Goal: Task Accomplishment & Management: Complete application form

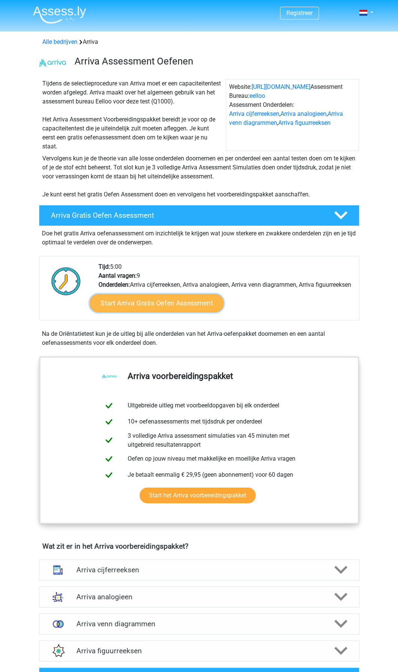
click at [141, 312] on link "Start Arriva Gratis Oefen Assessment" at bounding box center [157, 303] width 134 height 18
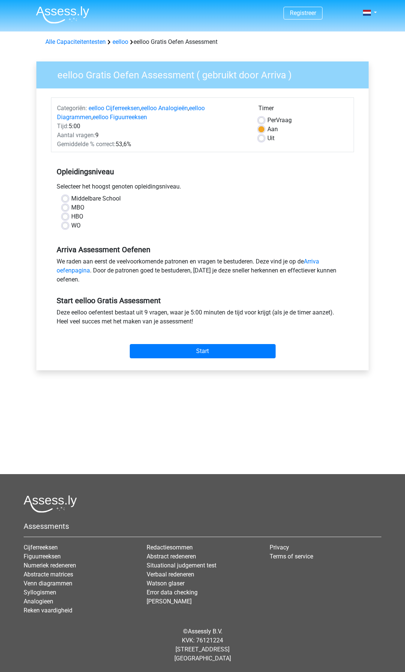
click at [71, 199] on label "Middelbare School" at bounding box center [95, 198] width 49 height 9
click at [64, 199] on input "Middelbare School" at bounding box center [65, 197] width 6 height 7
radio input "true"
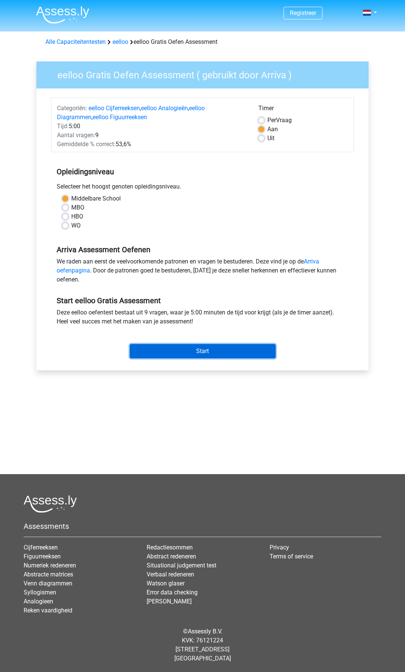
click at [148, 346] on input "Start" at bounding box center [203, 351] width 146 height 14
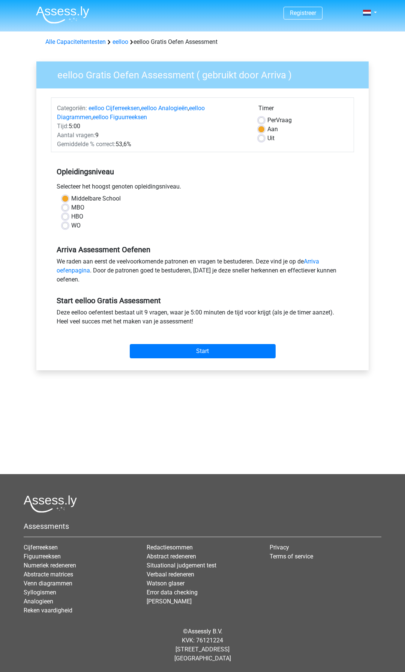
click at [71, 207] on label "MBO" at bounding box center [77, 207] width 13 height 9
click at [66, 207] on input "MBO" at bounding box center [65, 206] width 6 height 7
radio input "true"
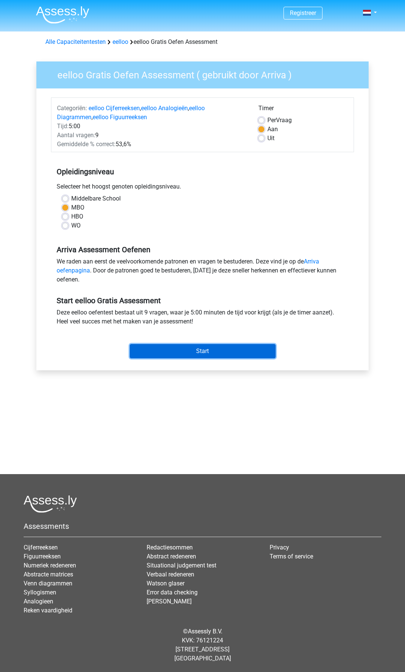
click at [150, 355] on input "Start" at bounding box center [203, 351] width 146 height 14
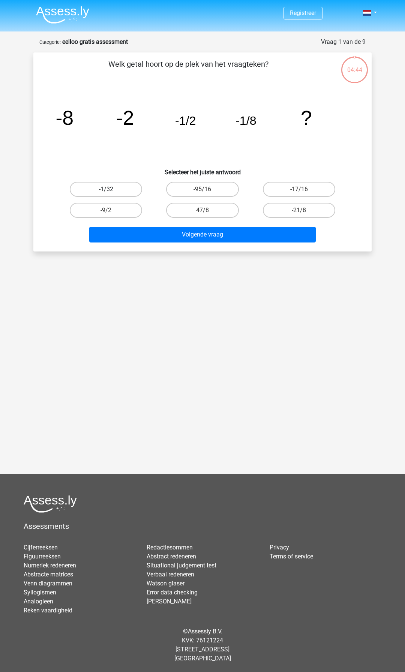
click at [122, 189] on label "-1/32" at bounding box center [106, 189] width 72 height 15
click at [111, 189] on input "-1/32" at bounding box center [108, 191] width 5 height 5
radio input "true"
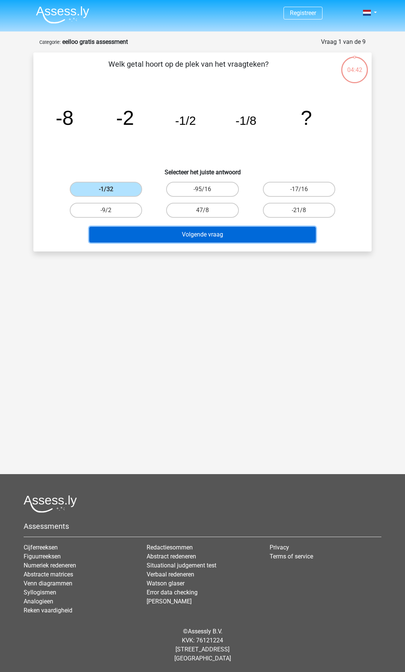
click at [146, 233] on button "Volgende vraag" at bounding box center [202, 235] width 227 height 16
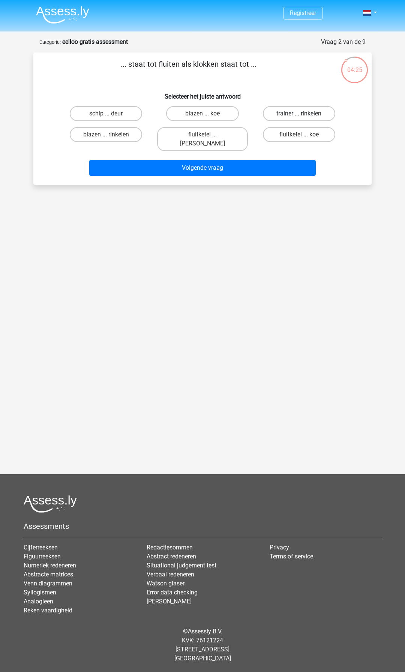
click at [315, 112] on label "trainer ... rinkelen" at bounding box center [299, 113] width 72 height 15
click at [304, 114] on input "trainer ... rinkelen" at bounding box center [301, 116] width 5 height 5
radio input "true"
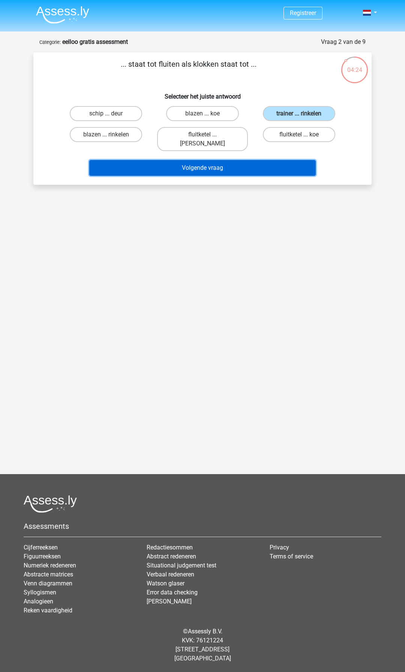
click at [251, 161] on button "Volgende vraag" at bounding box center [202, 168] width 227 height 16
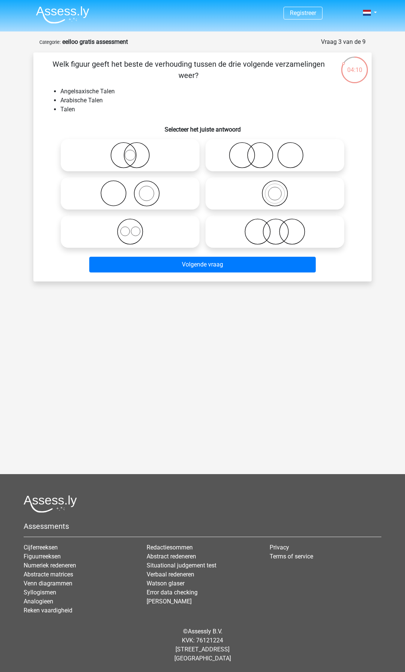
click at [63, 12] on img at bounding box center [62, 15] width 53 height 18
click at [280, 225] on icon at bounding box center [274, 231] width 133 height 26
click at [280, 225] on input "radio" at bounding box center [277, 225] width 5 height 5
radio input "true"
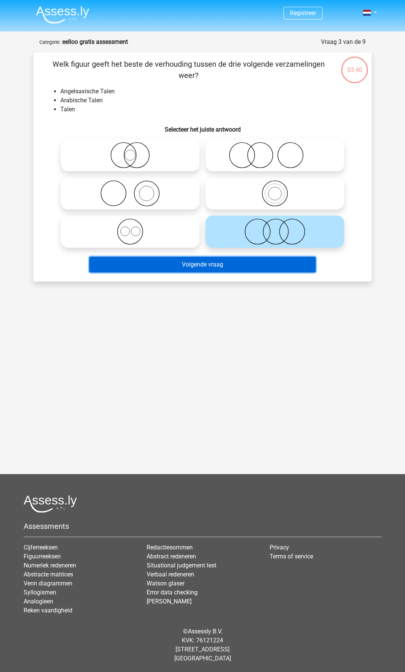
click at [260, 269] on button "Volgende vraag" at bounding box center [202, 265] width 227 height 16
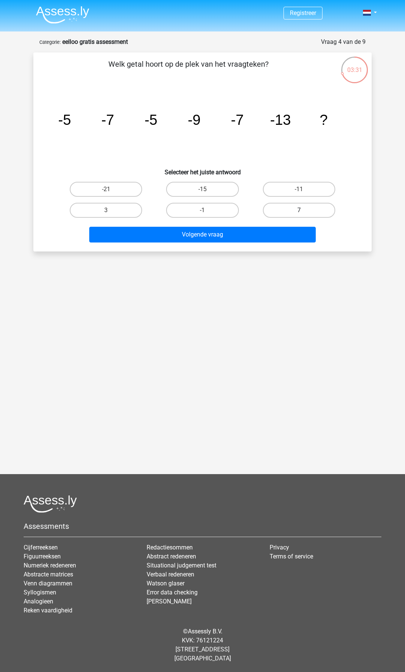
click at [276, 210] on label "7" at bounding box center [299, 210] width 72 height 15
click at [299, 210] on input "7" at bounding box center [301, 212] width 5 height 5
radio input "true"
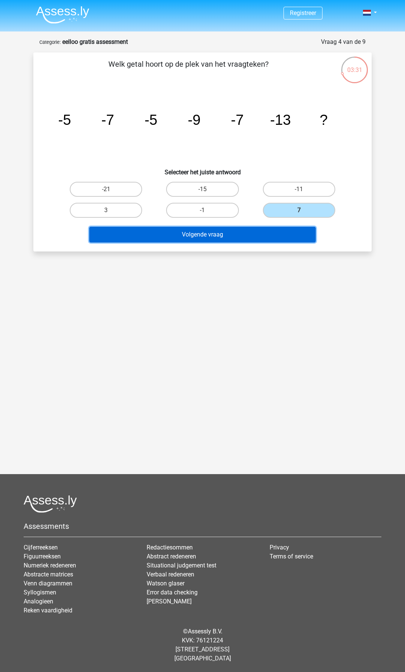
click at [266, 231] on button "Volgende vraag" at bounding box center [202, 235] width 227 height 16
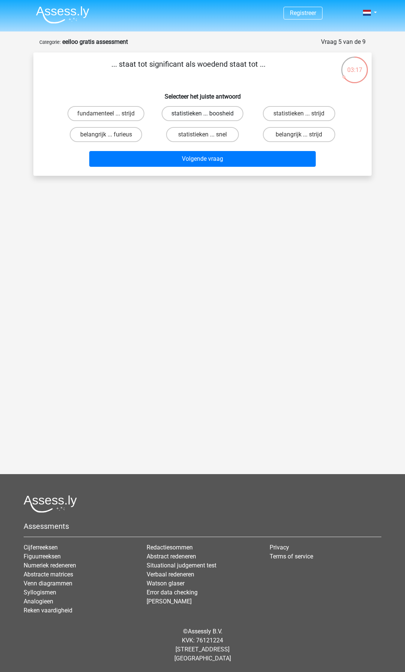
click at [208, 112] on label "statistieken ... boosheid" at bounding box center [202, 113] width 82 height 15
click at [207, 114] on input "statistieken ... boosheid" at bounding box center [204, 116] width 5 height 5
radio input "true"
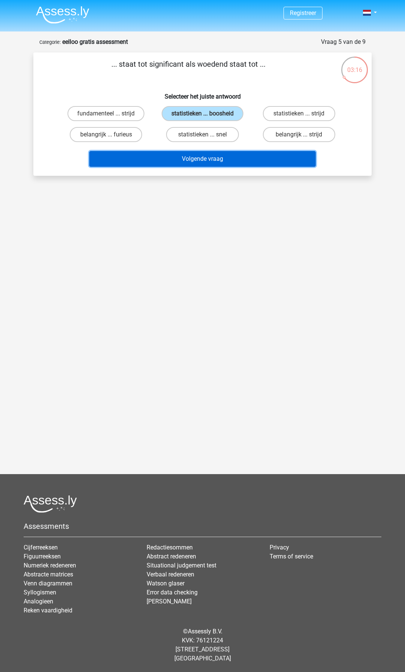
click at [206, 154] on button "Volgende vraag" at bounding box center [202, 159] width 227 height 16
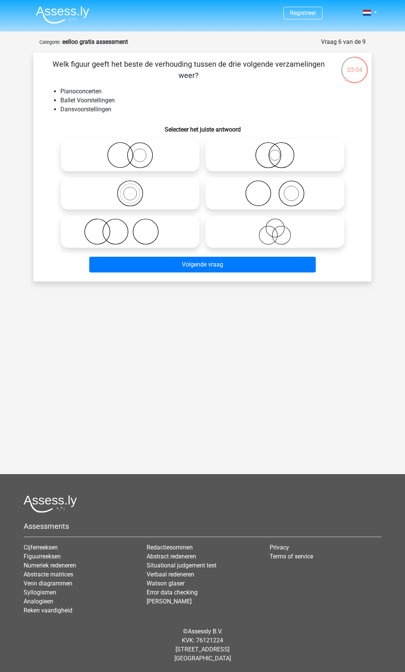
click at [150, 196] on icon at bounding box center [130, 193] width 133 height 26
click at [135, 190] on input "radio" at bounding box center [132, 187] width 5 height 5
radio input "true"
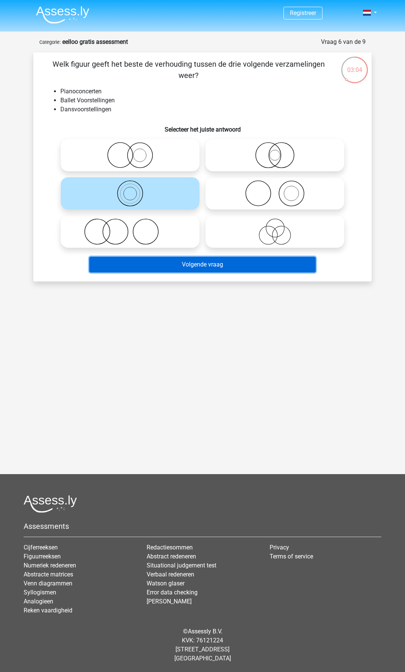
click at [172, 265] on button "Volgende vraag" at bounding box center [202, 265] width 227 height 16
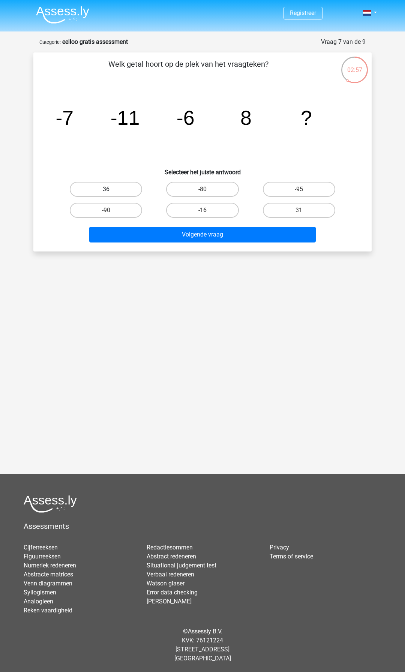
click at [124, 193] on label "36" at bounding box center [106, 189] width 72 height 15
click at [111, 193] on input "36" at bounding box center [108, 191] width 5 height 5
radio input "true"
click at [189, 211] on label "-16" at bounding box center [202, 210] width 72 height 15
click at [202, 211] on input "-16" at bounding box center [204, 212] width 5 height 5
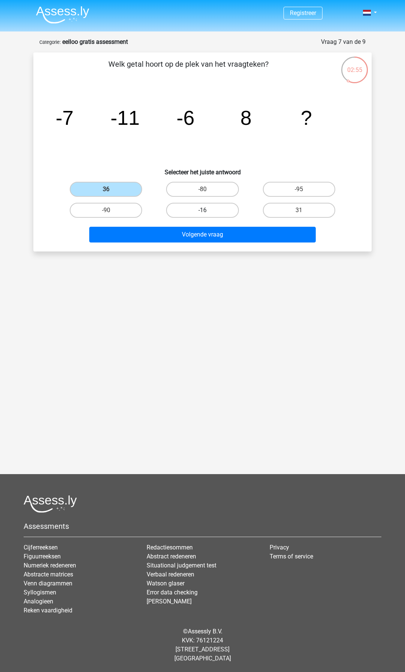
radio input "true"
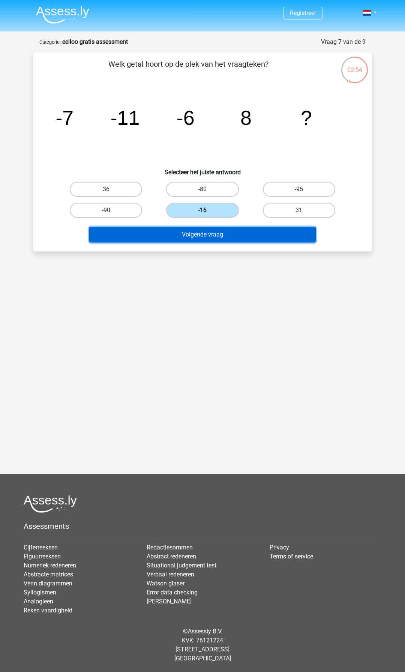
click at [191, 239] on button "Volgende vraag" at bounding box center [202, 235] width 227 height 16
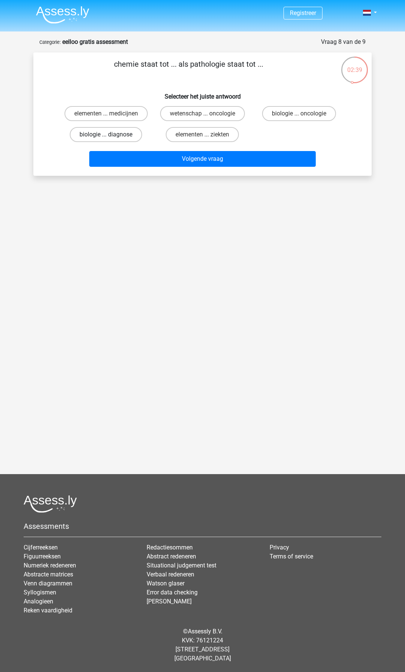
click at [131, 133] on label "biologie ... diagnose" at bounding box center [106, 134] width 72 height 15
click at [111, 135] on input "biologie ... diagnose" at bounding box center [108, 137] width 5 height 5
radio input "true"
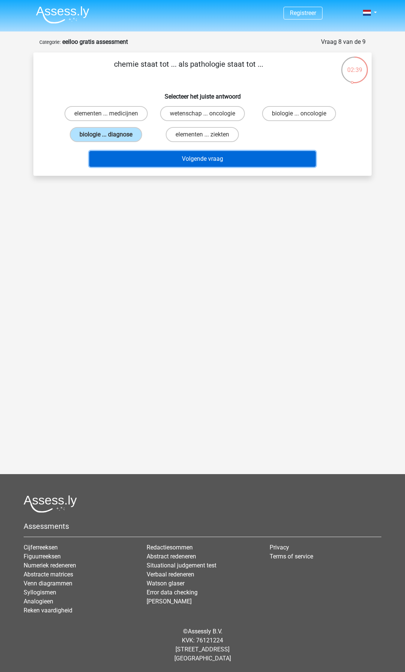
click at [146, 162] on button "Volgende vraag" at bounding box center [202, 159] width 227 height 16
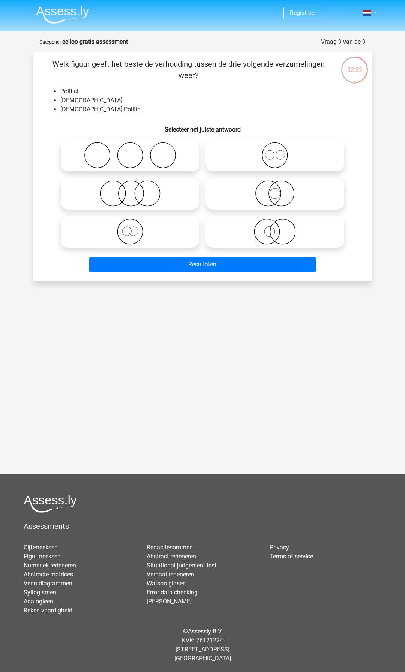
click at [265, 154] on icon at bounding box center [274, 155] width 133 height 26
click at [275, 151] on input "radio" at bounding box center [277, 149] width 5 height 5
radio input "true"
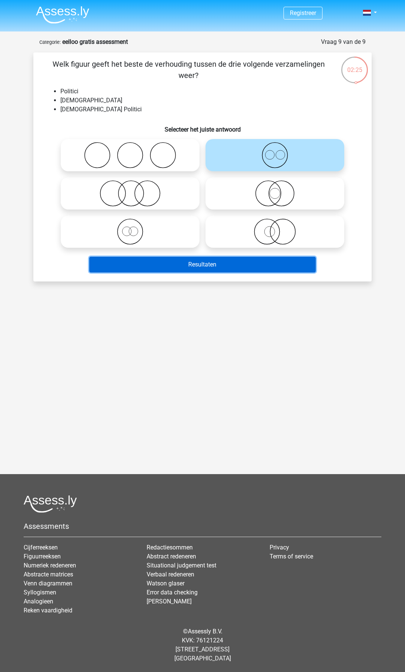
click at [229, 260] on button "Resultaten" at bounding box center [202, 265] width 227 height 16
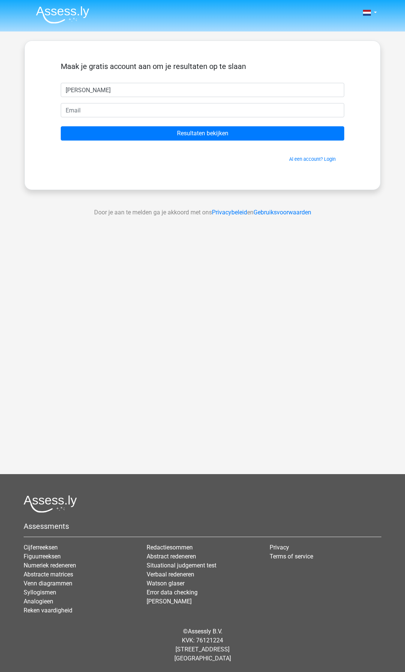
type input "[PERSON_NAME]"
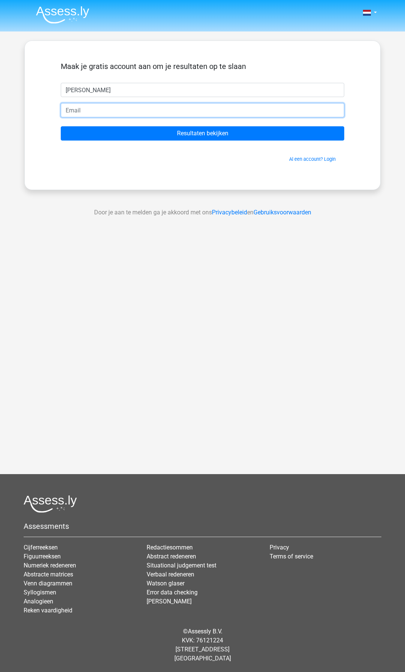
click at [171, 111] on input "email" at bounding box center [202, 110] width 283 height 14
type input "[EMAIL_ADDRESS][DOMAIN_NAME]"
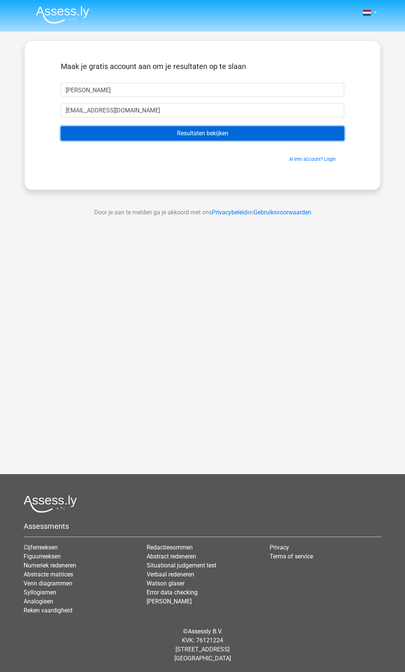
click at [150, 132] on input "Resultaten bekijken" at bounding box center [202, 133] width 283 height 14
